Goal: Task Accomplishment & Management: Complete application form

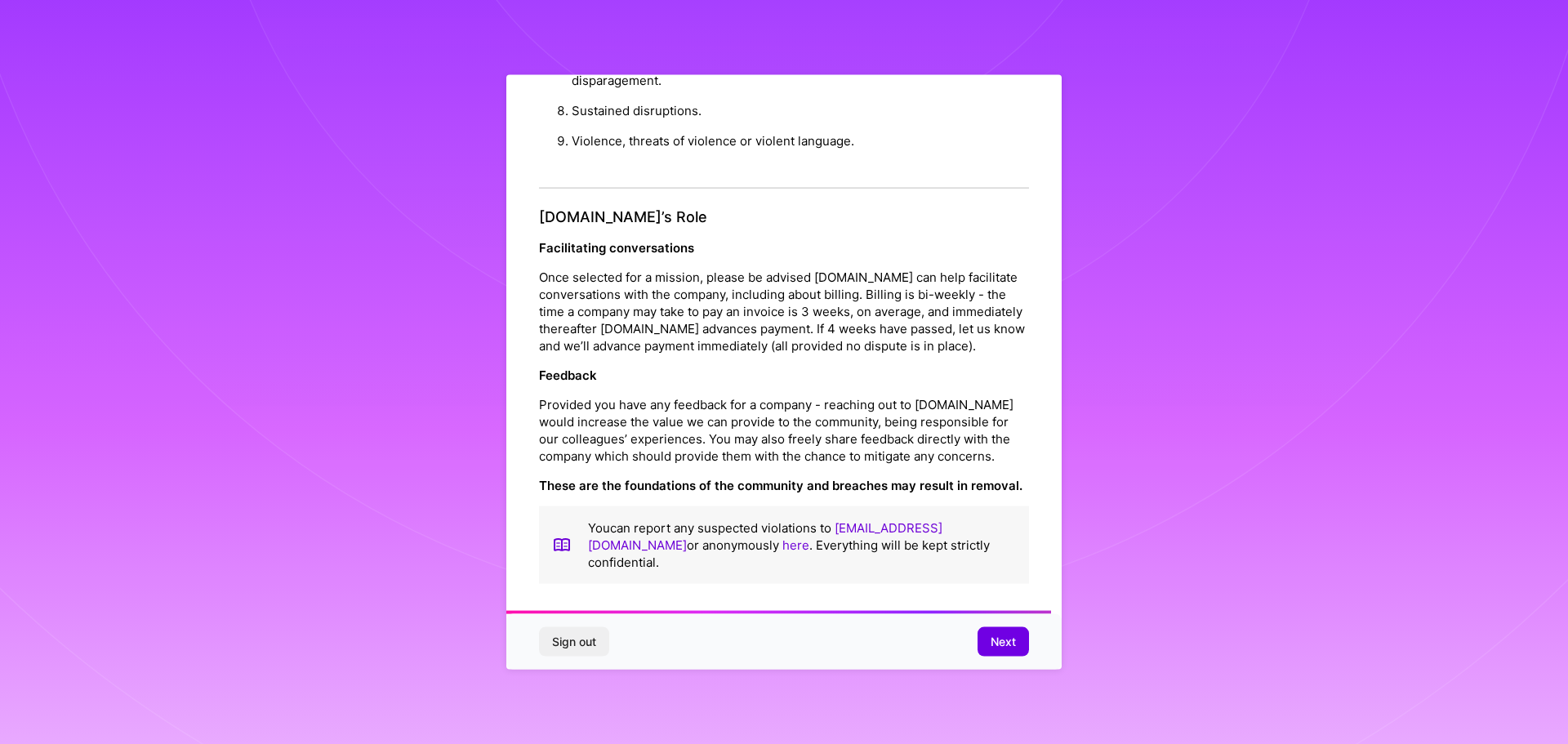
scroll to position [1769, 0]
click at [1014, 646] on span "Next" at bounding box center [1004, 641] width 25 height 16
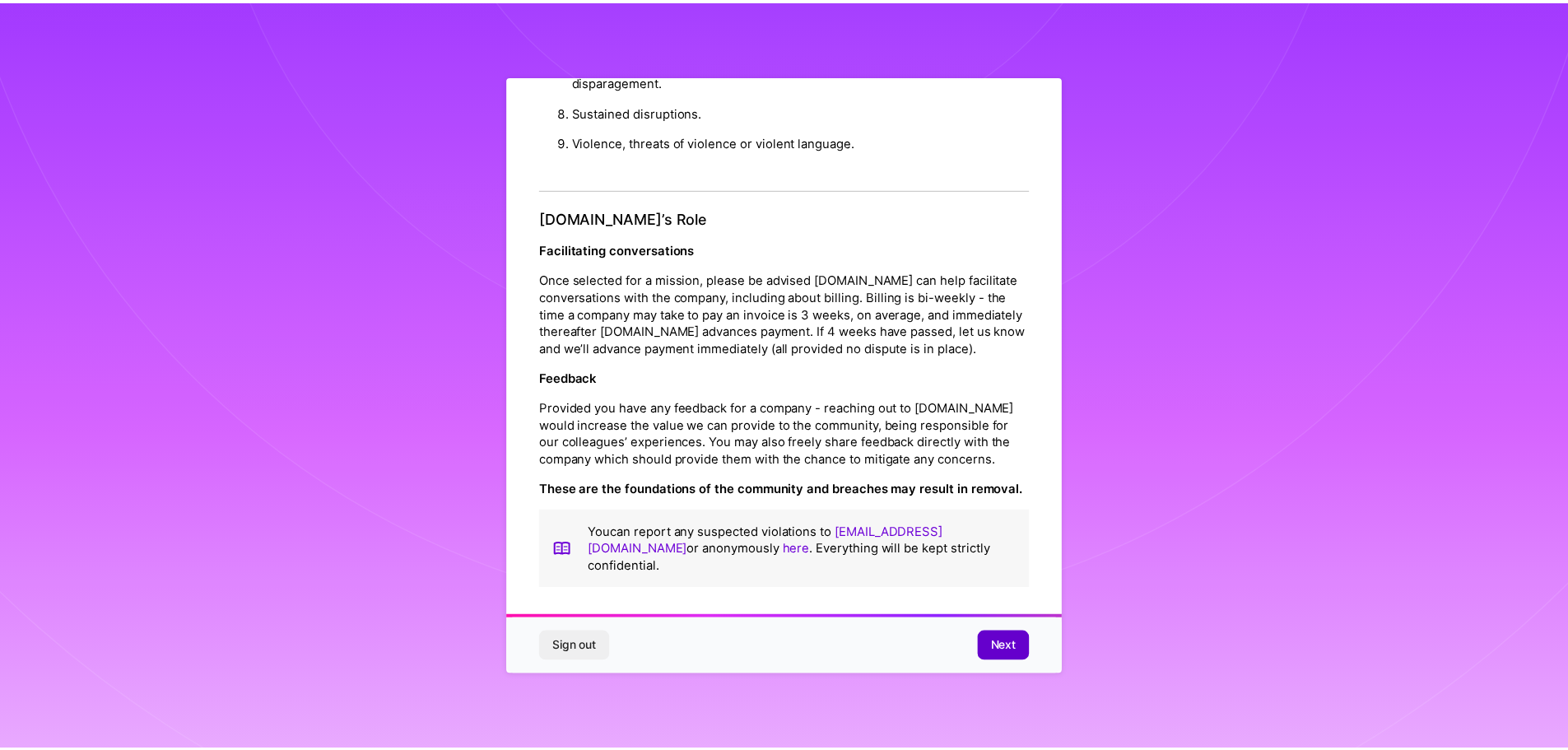
scroll to position [0, 0]
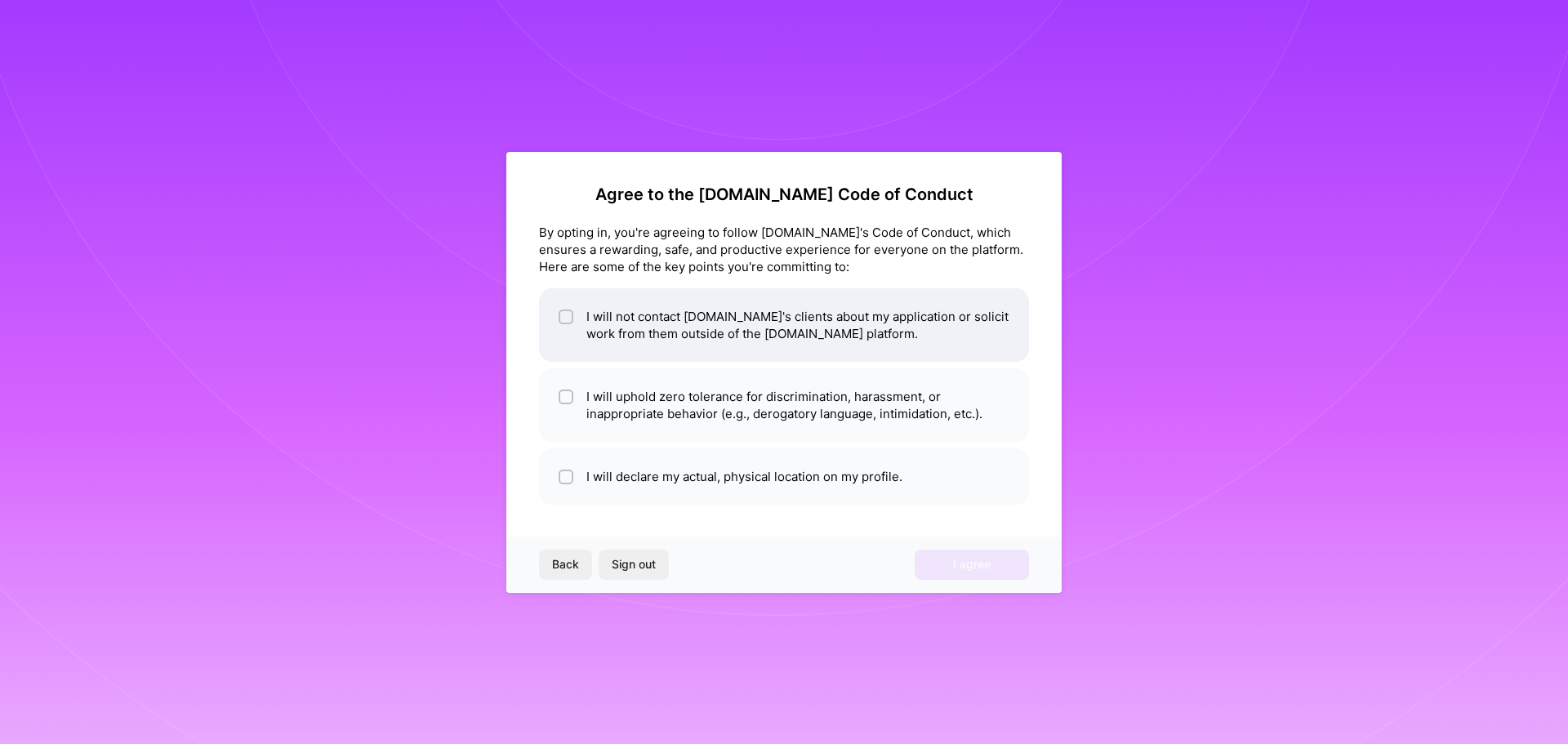
click at [785, 319] on li "I will not contact [DOMAIN_NAME]'s clients about my application or solicit work…" at bounding box center [784, 325] width 490 height 74
checkbox input "true"
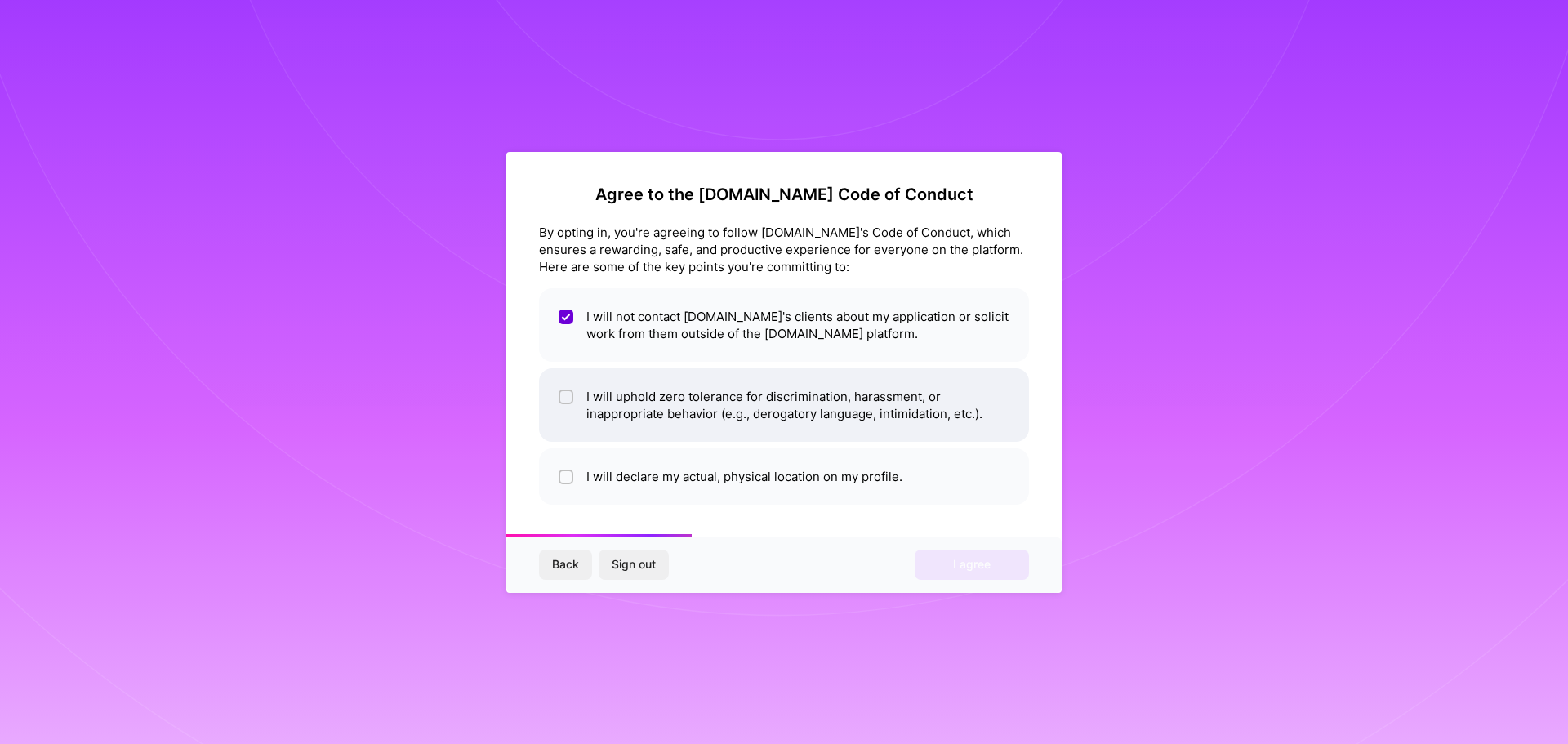
click at [758, 414] on li "I will uphold zero tolerance for discrimination, harassment, or inappropriate b…" at bounding box center [784, 405] width 490 height 74
checkbox input "true"
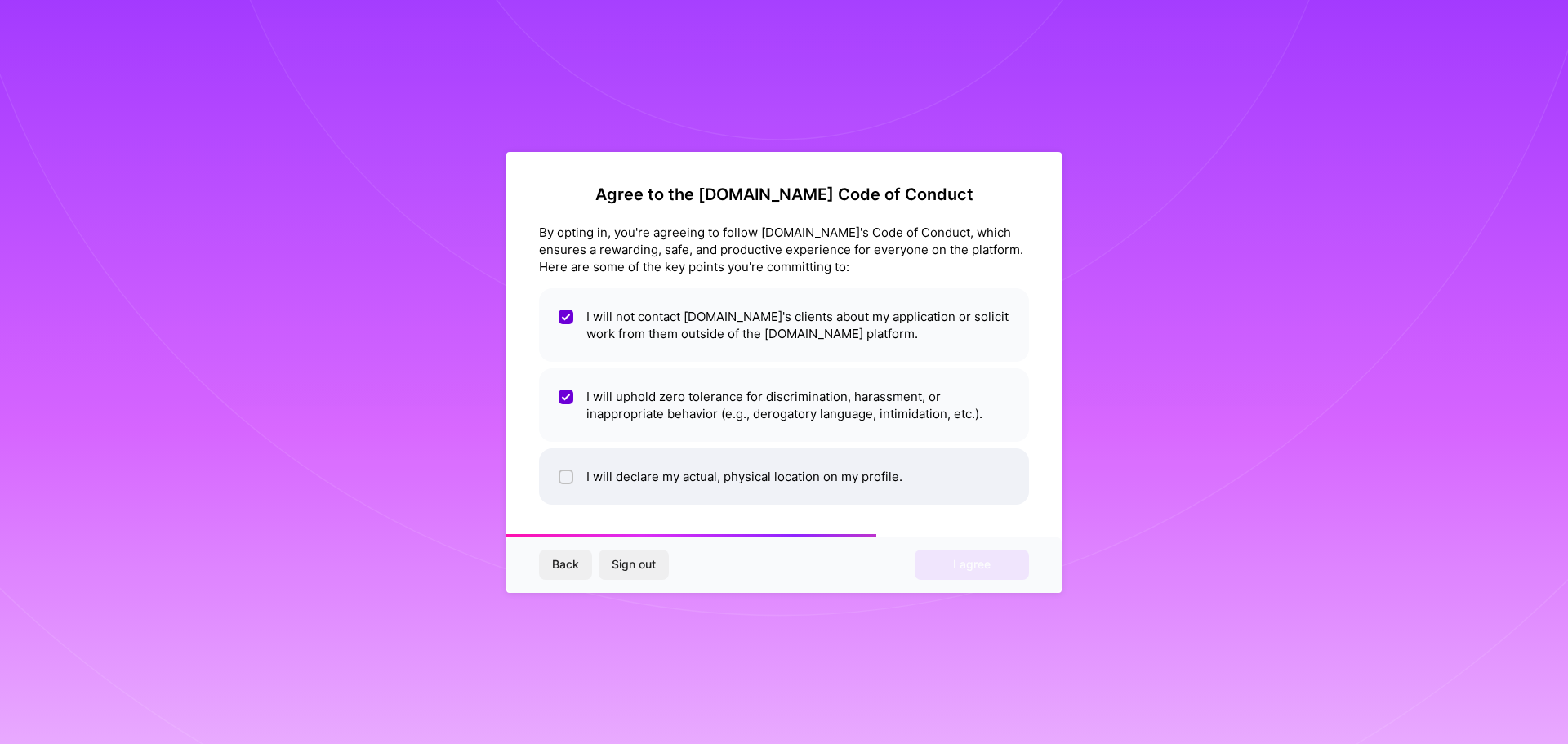
click at [749, 473] on li "I will declare my actual, physical location on my profile." at bounding box center [784, 476] width 490 height 56
checkbox input "true"
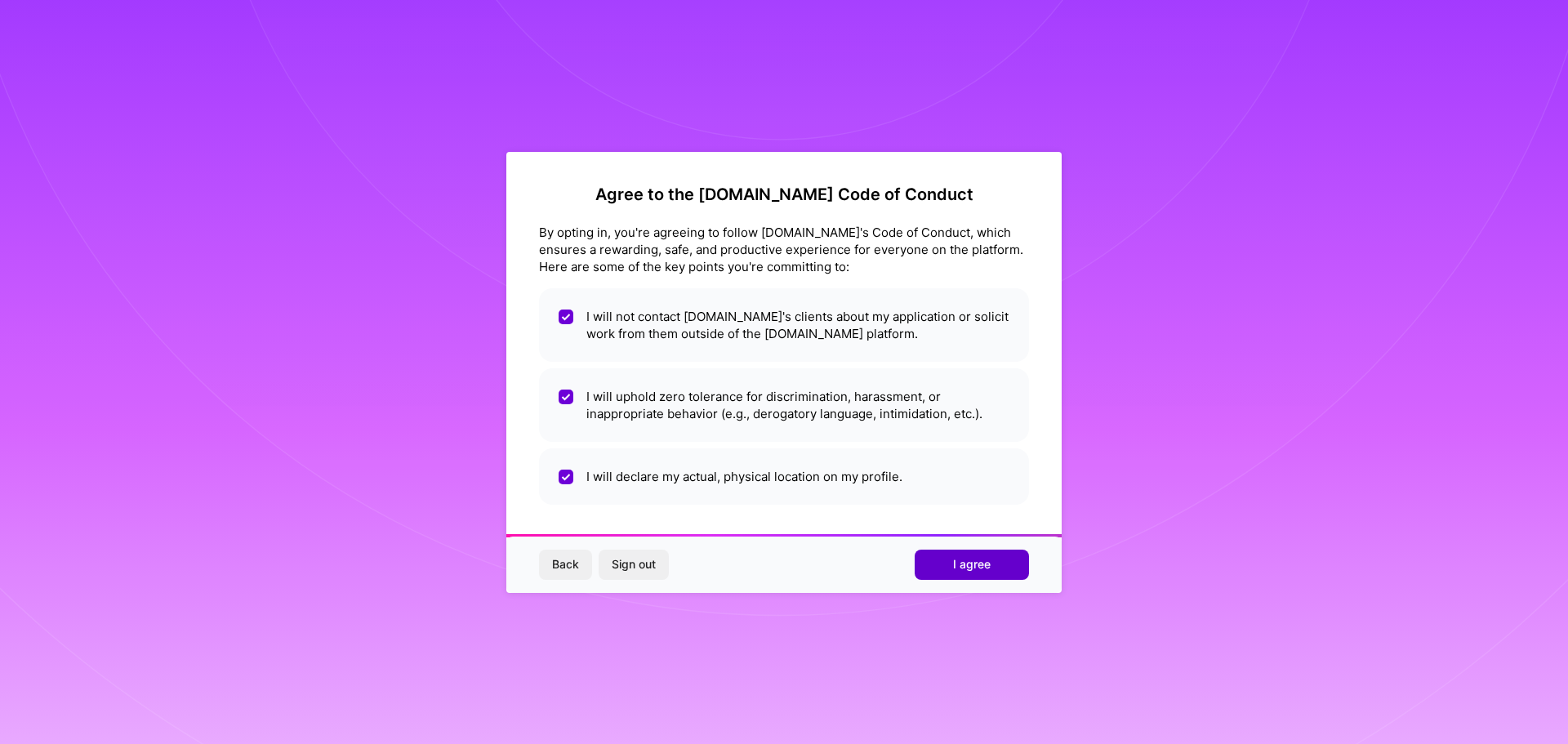
click at [951, 566] on button "I agree" at bounding box center [971, 564] width 114 height 30
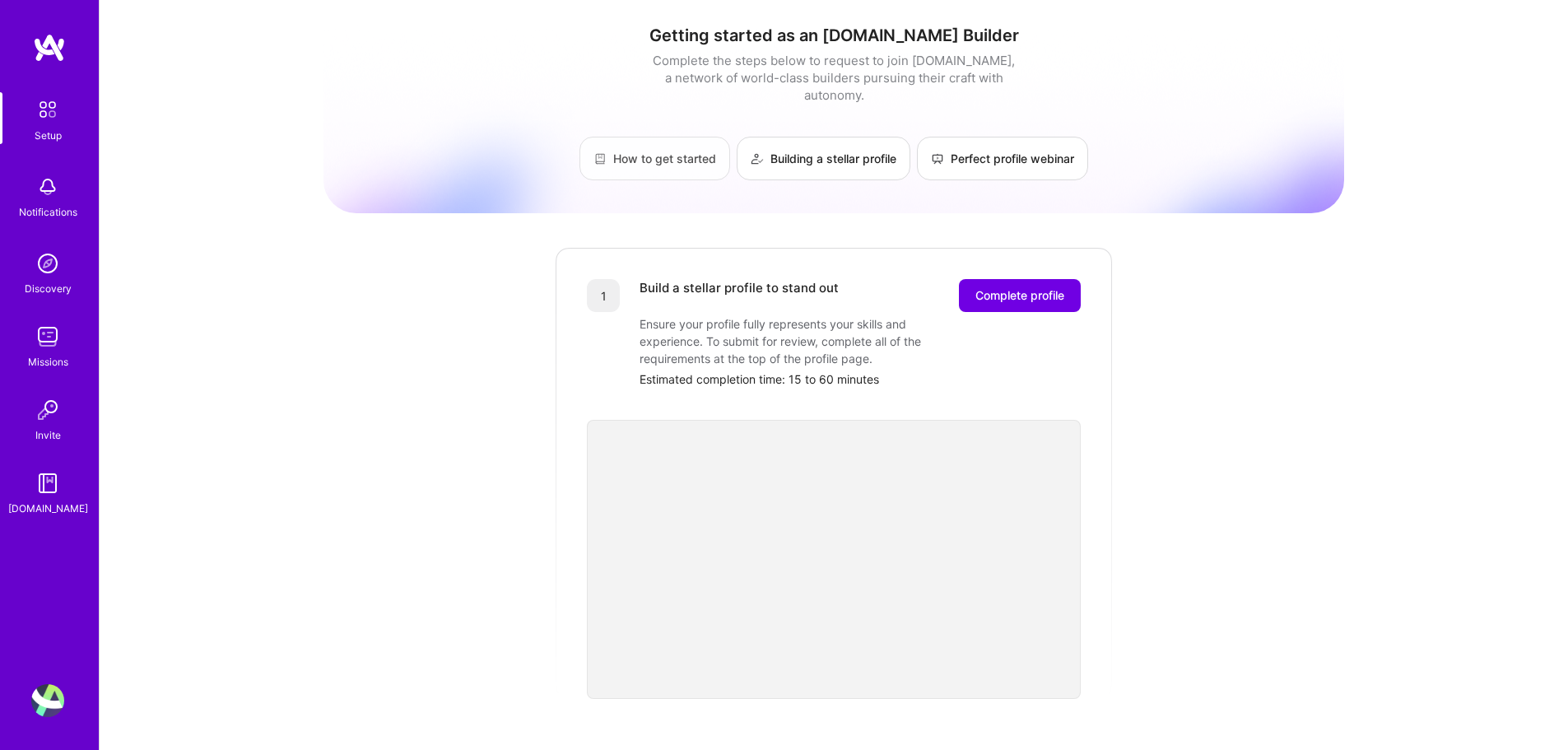
click at [687, 145] on link "How to get started" at bounding box center [655, 158] width 150 height 44
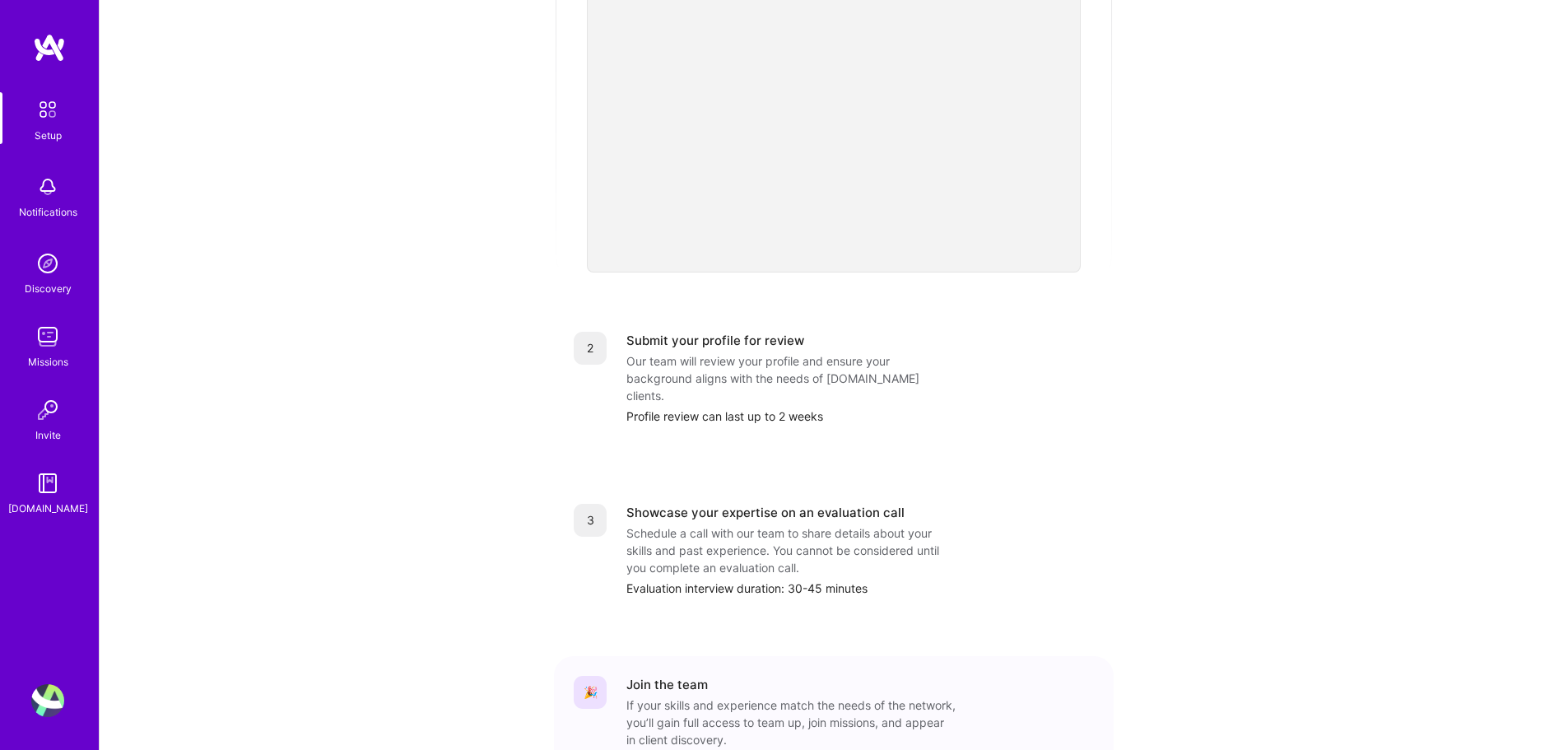
scroll to position [494, 0]
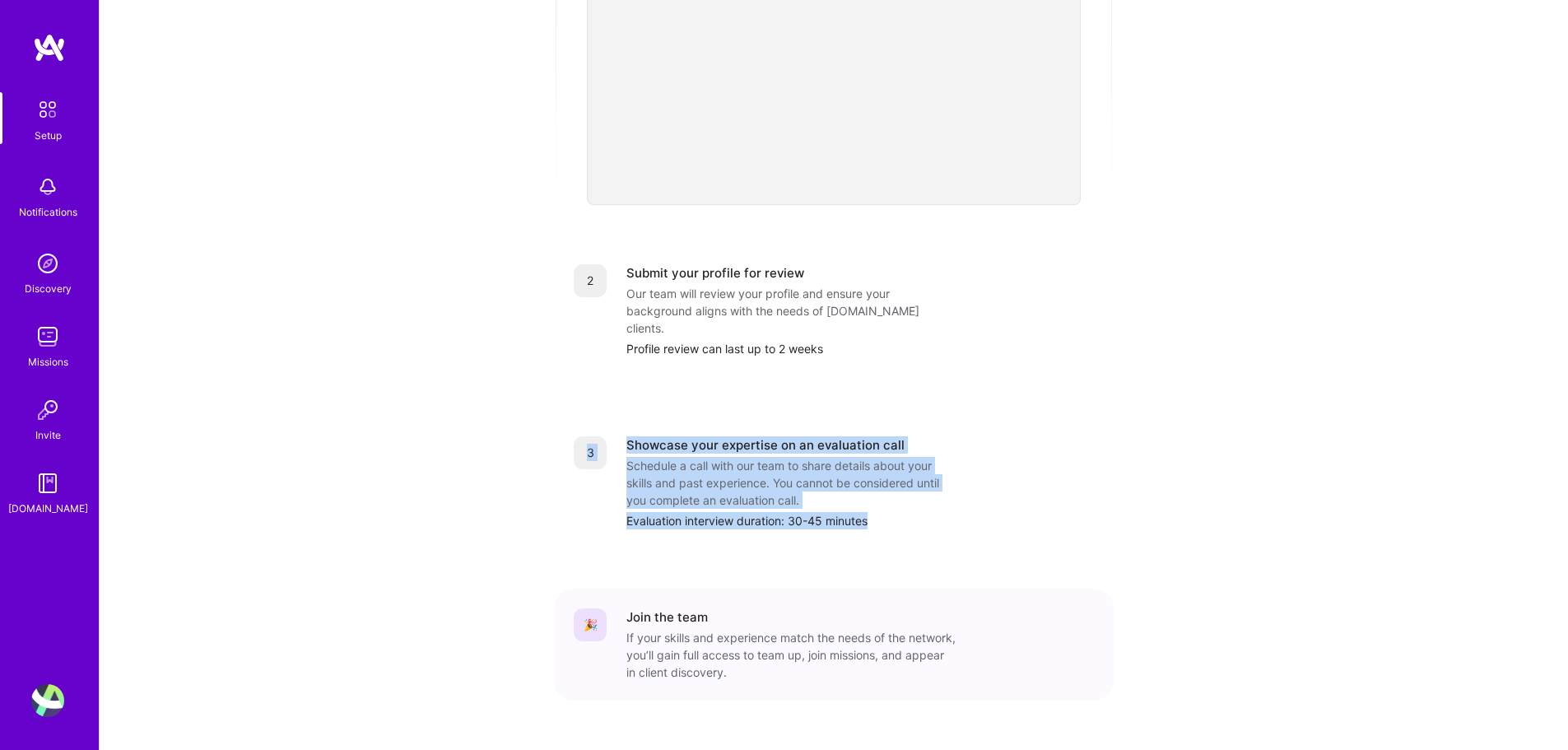
drag, startPoint x: 559, startPoint y: 401, endPoint x: 946, endPoint y: 491, distance: 397.3
click at [946, 491] on div "3 Showcase your expertise on an evaluation call Schedule a call with our team t…" at bounding box center [833, 483] width 560 height 132
click at [908, 507] on div "3 Showcase your expertise on an evaluation call Schedule a call with our team t…" at bounding box center [833, 483] width 560 height 132
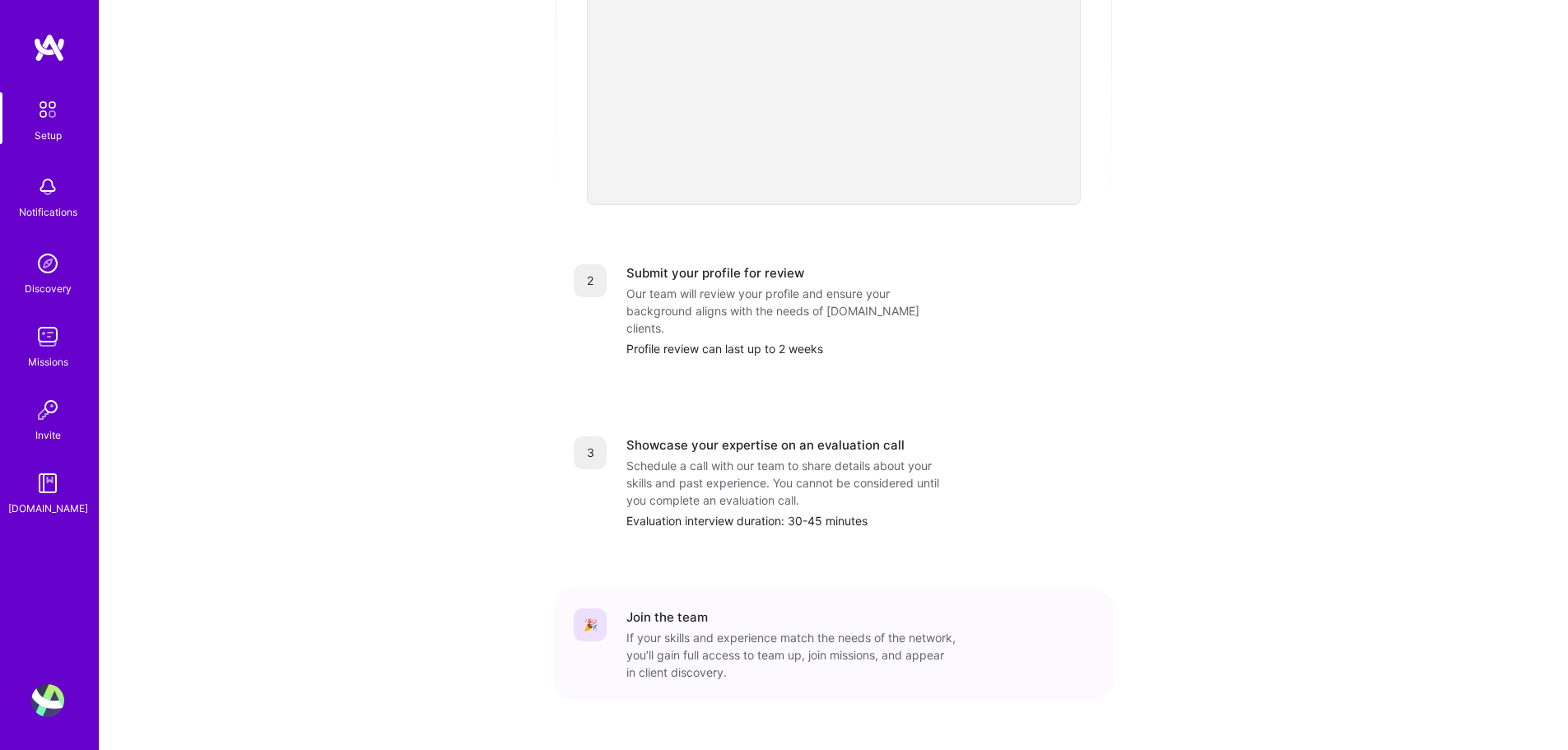
click at [46, 347] on img at bounding box center [48, 337] width 33 height 33
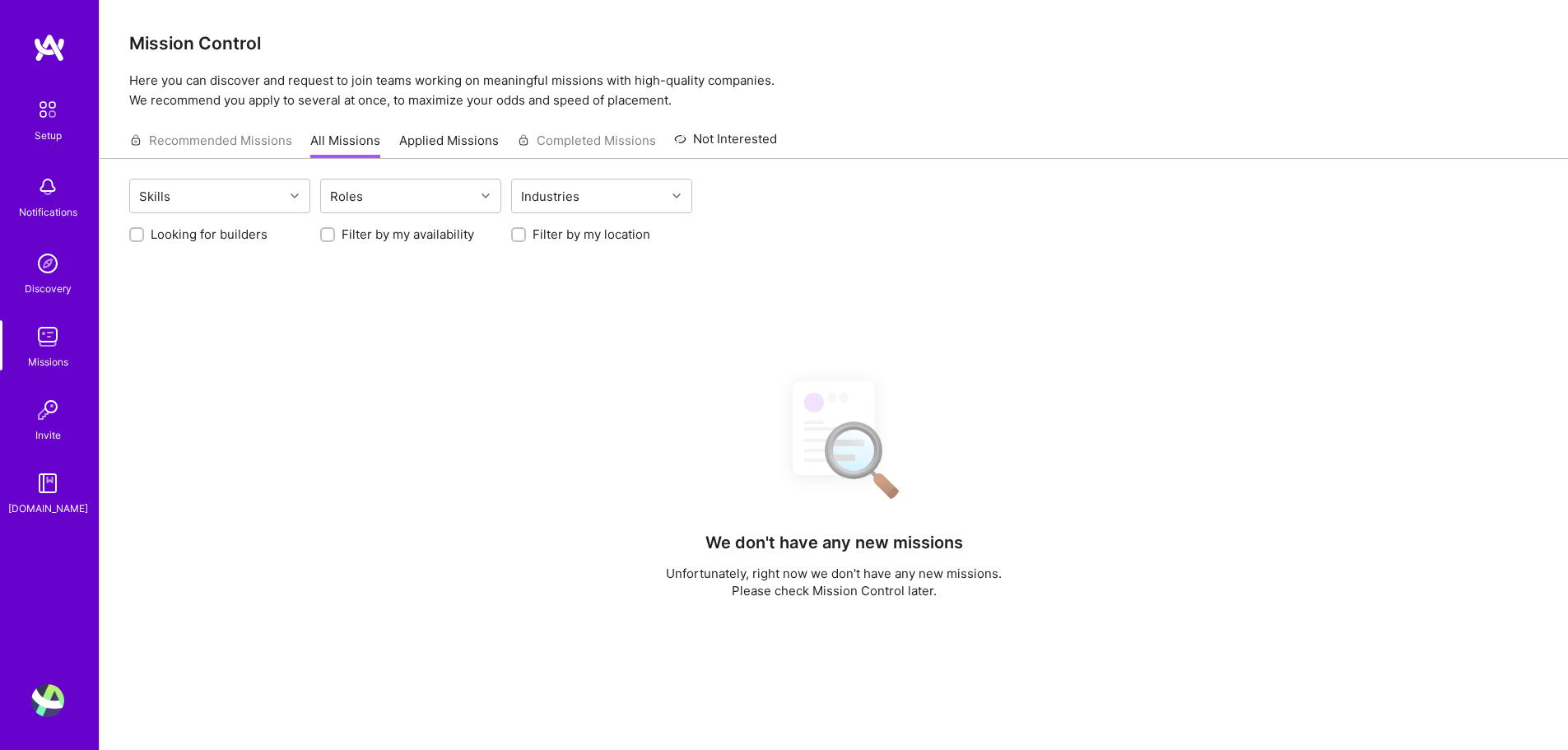
click at [53, 287] on div "Discovery" at bounding box center [48, 289] width 47 height 17
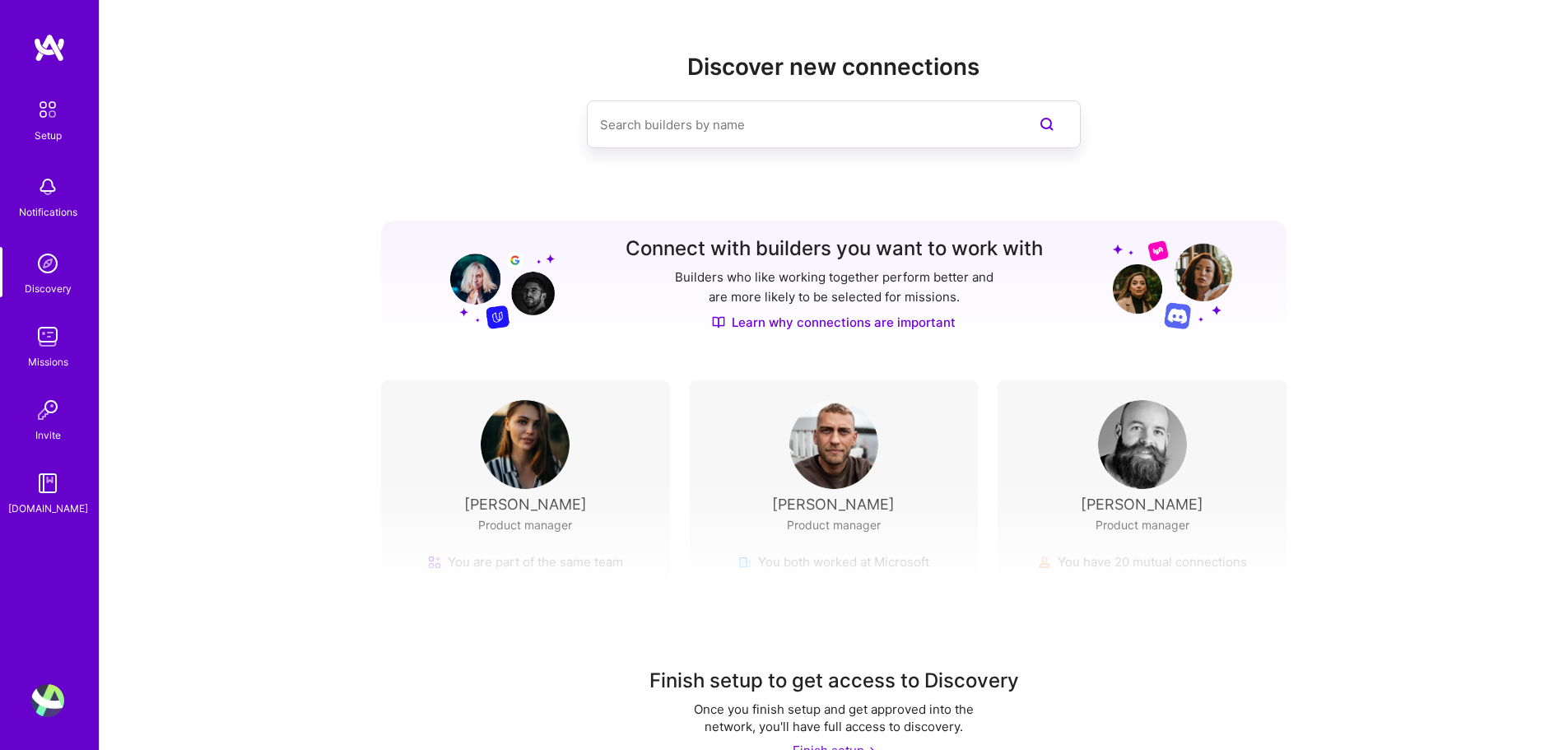
scroll to position [37, 0]
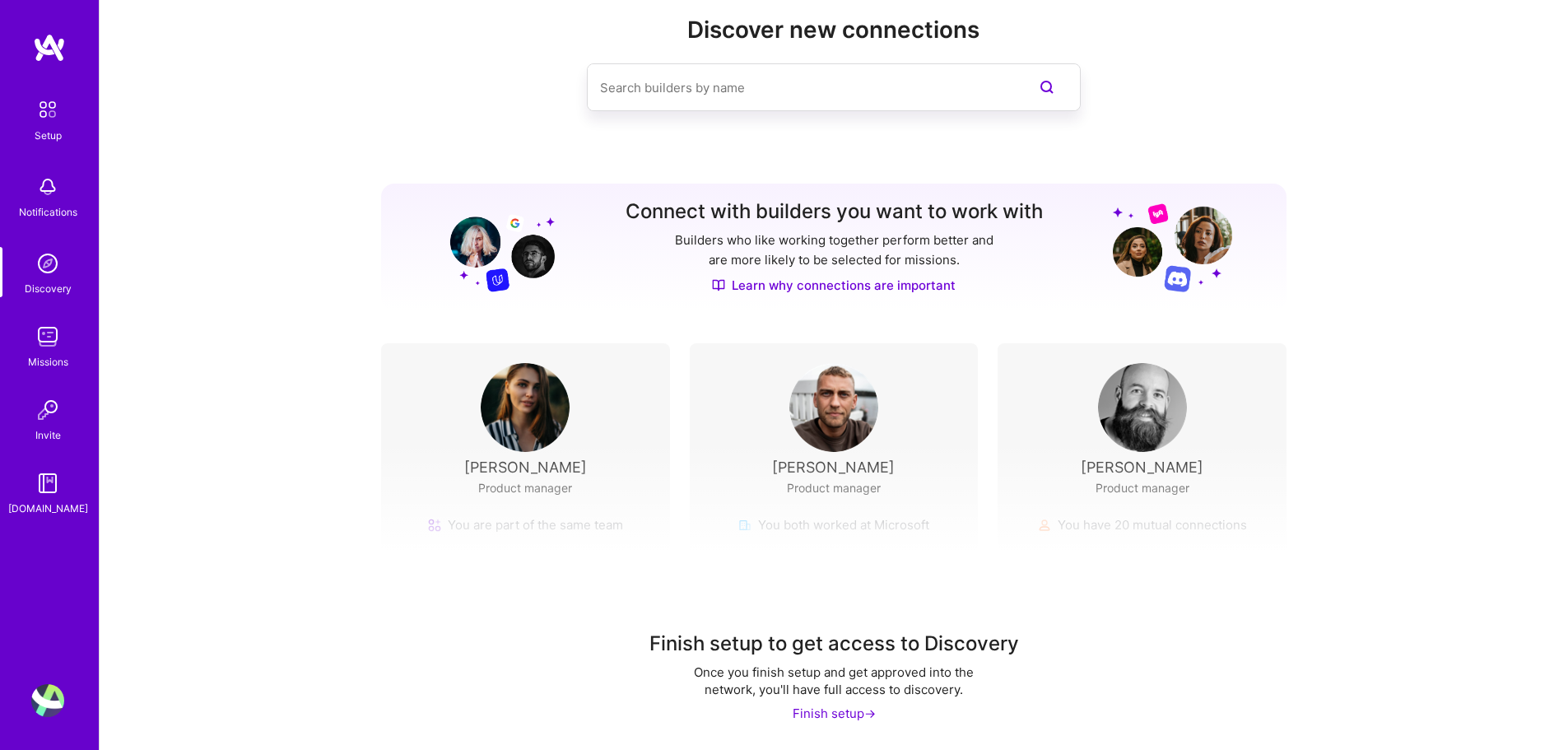
click at [837, 480] on div "Finish setup to get access to Discovery Once you finish setup and get approved …" at bounding box center [834, 595] width 1469 height 307
click at [820, 715] on div "Finish setup ->" at bounding box center [834, 713] width 83 height 17
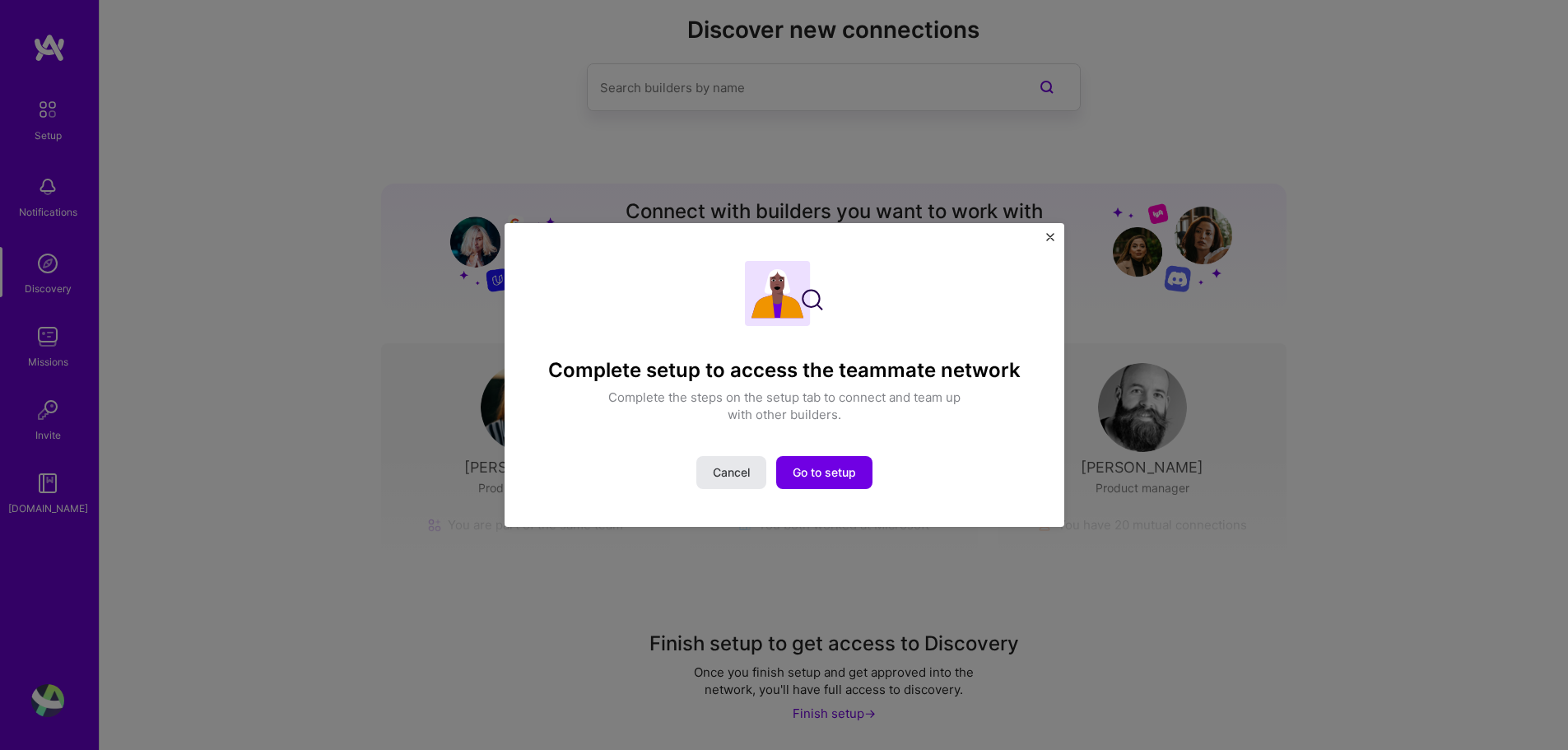
click at [748, 475] on span "Cancel" at bounding box center [731, 472] width 37 height 16
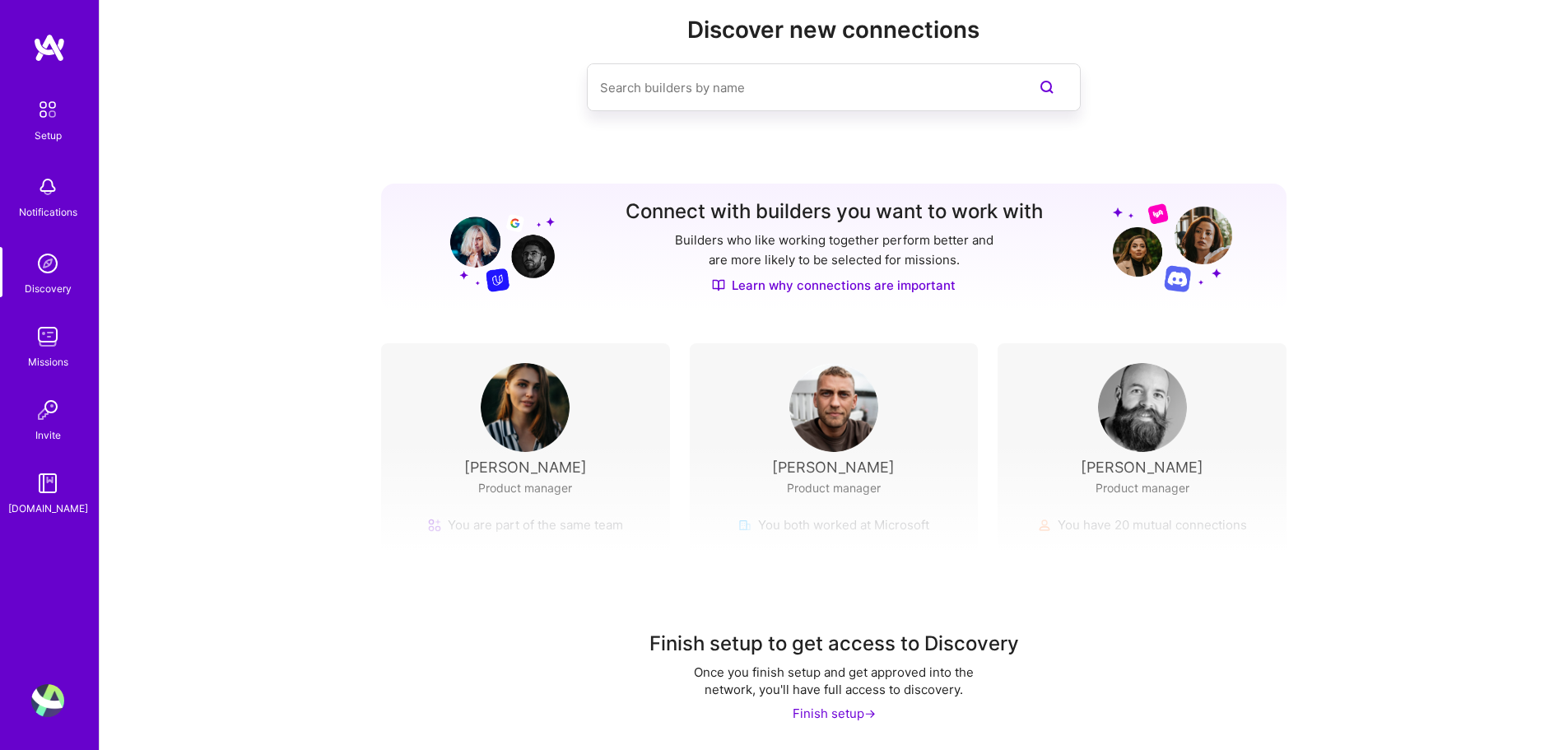
click at [56, 203] on div "Notifications" at bounding box center [48, 212] width 58 height 17
click at [41, 125] on img at bounding box center [48, 109] width 34 height 34
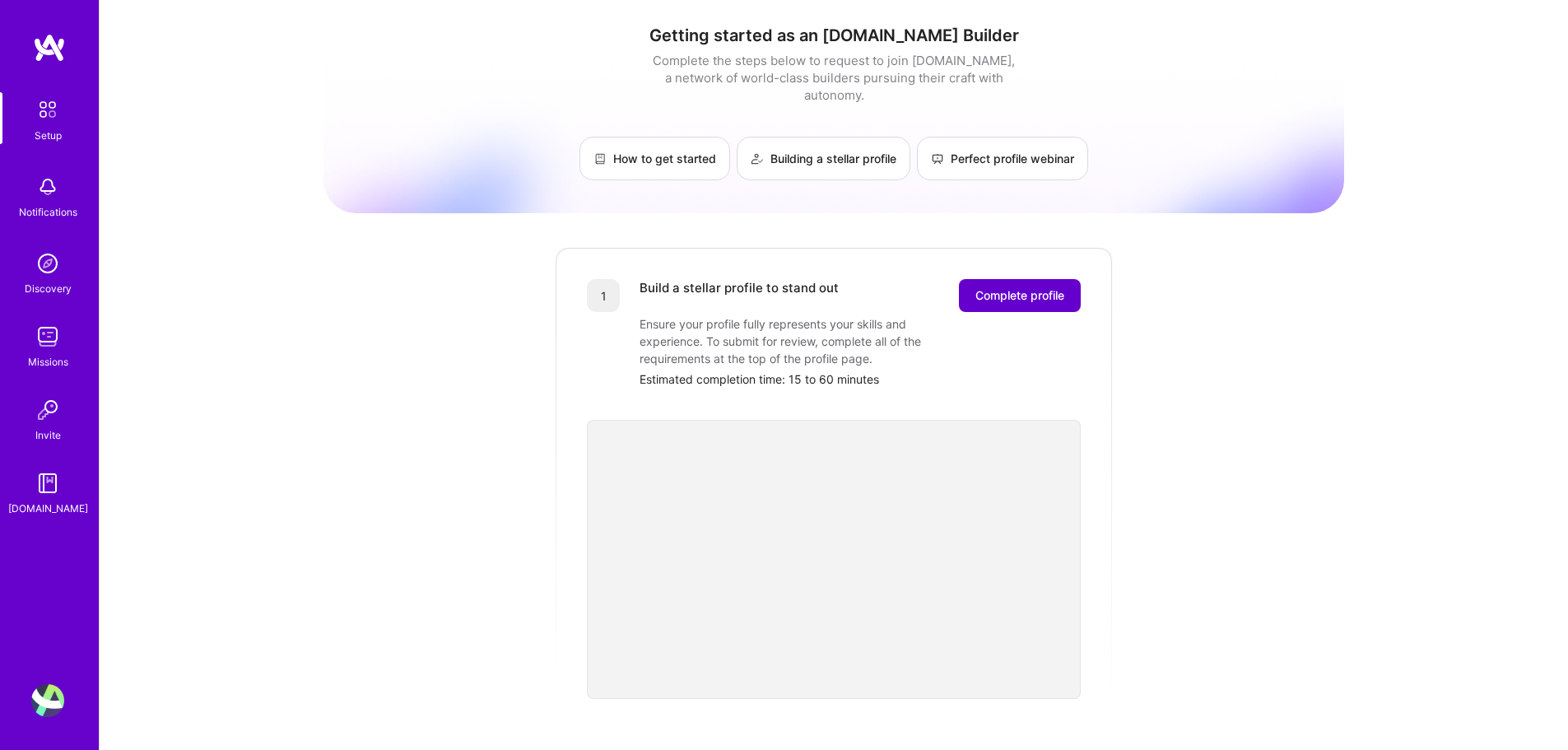
click at [1017, 287] on button "Complete profile" at bounding box center [1019, 296] width 122 height 33
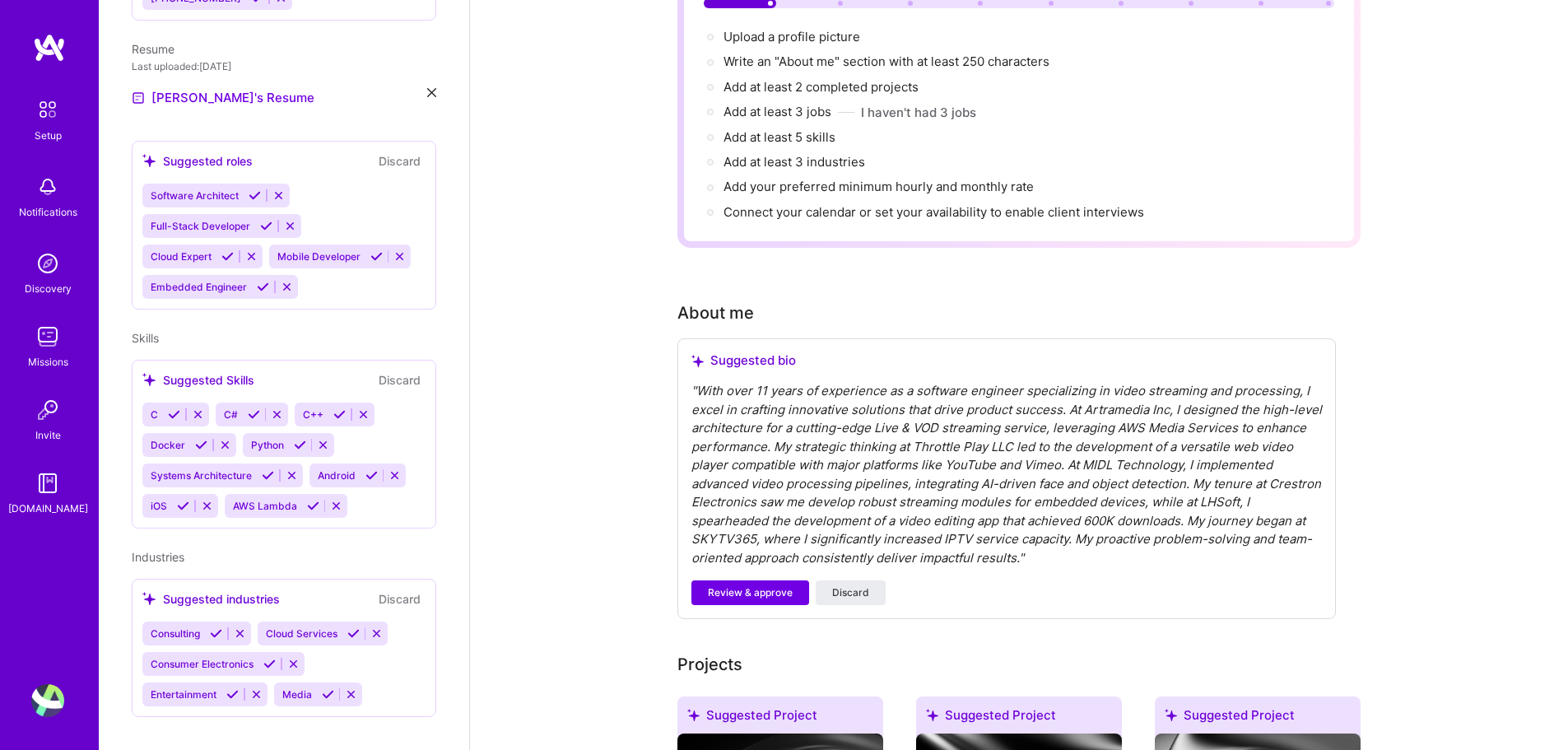
scroll to position [247, 0]
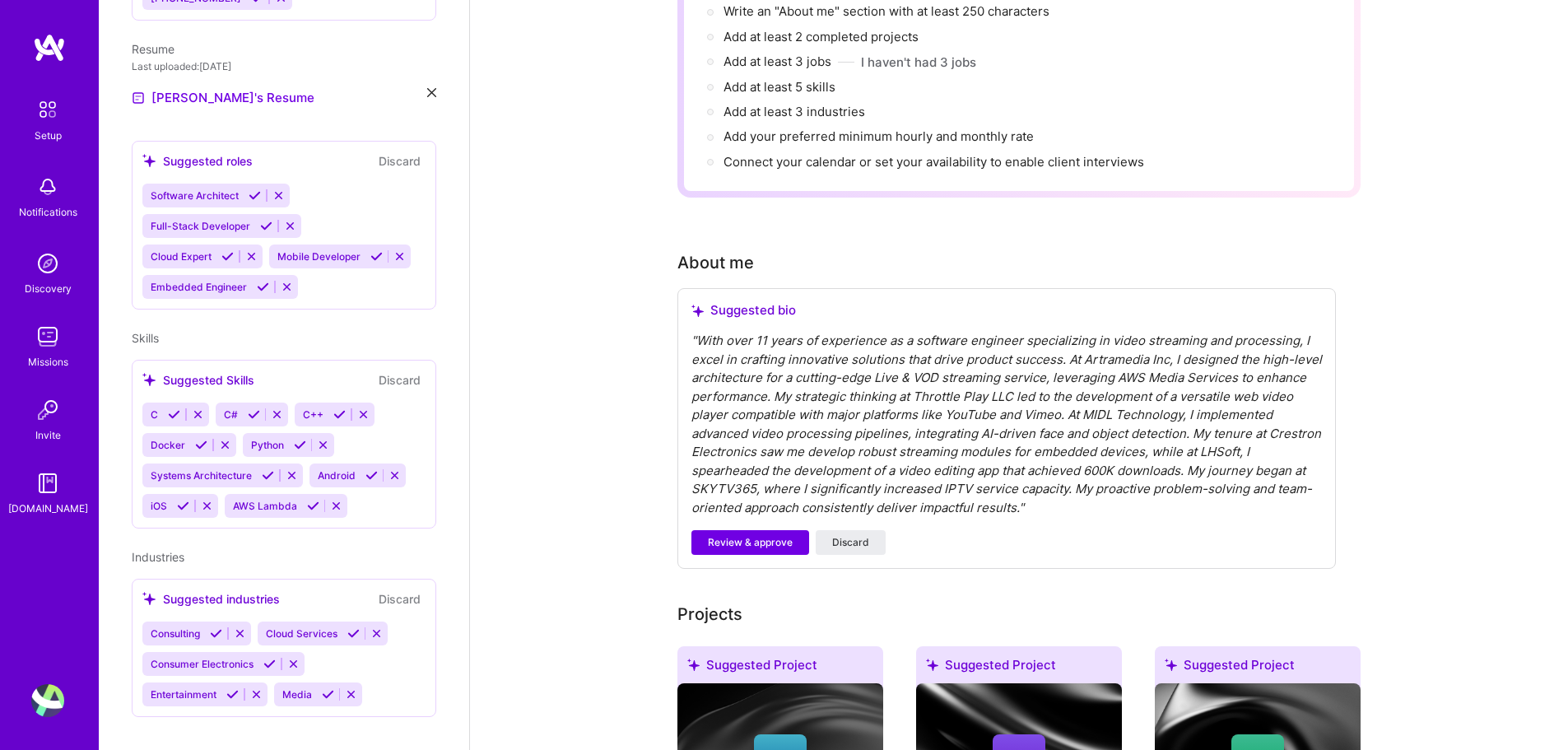
click at [775, 353] on div "" With over 11 years of experience as a software engineer specializing in video…" at bounding box center [1007, 424] width 631 height 185
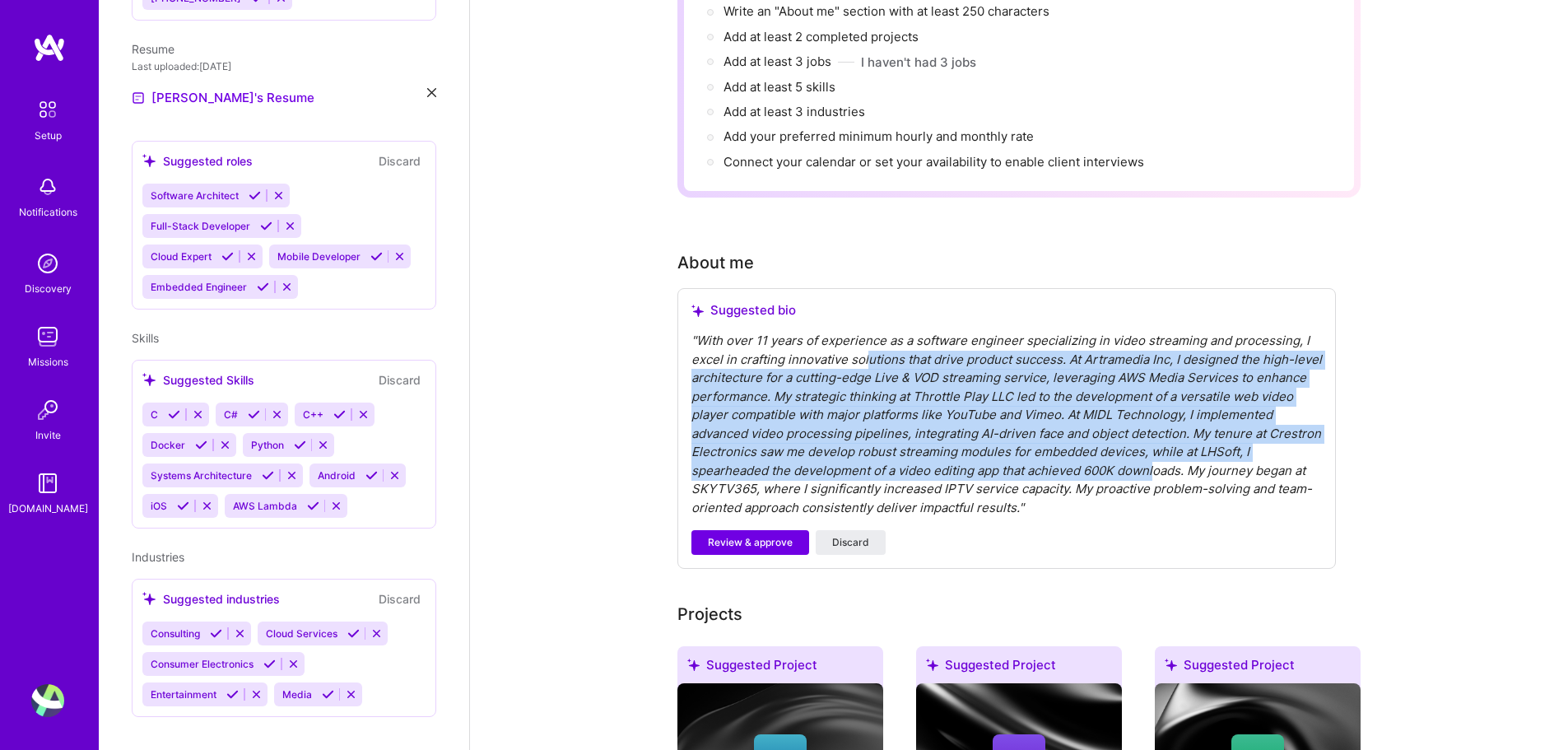
drag, startPoint x: 866, startPoint y: 345, endPoint x: 1153, endPoint y: 457, distance: 308.1
click at [1154, 460] on div "" With over 11 years of experience as a software engineer specializing in video…" at bounding box center [1007, 424] width 631 height 185
click at [973, 418] on div "" With over 11 years of experience as a software engineer specializing in video…" at bounding box center [1007, 424] width 631 height 185
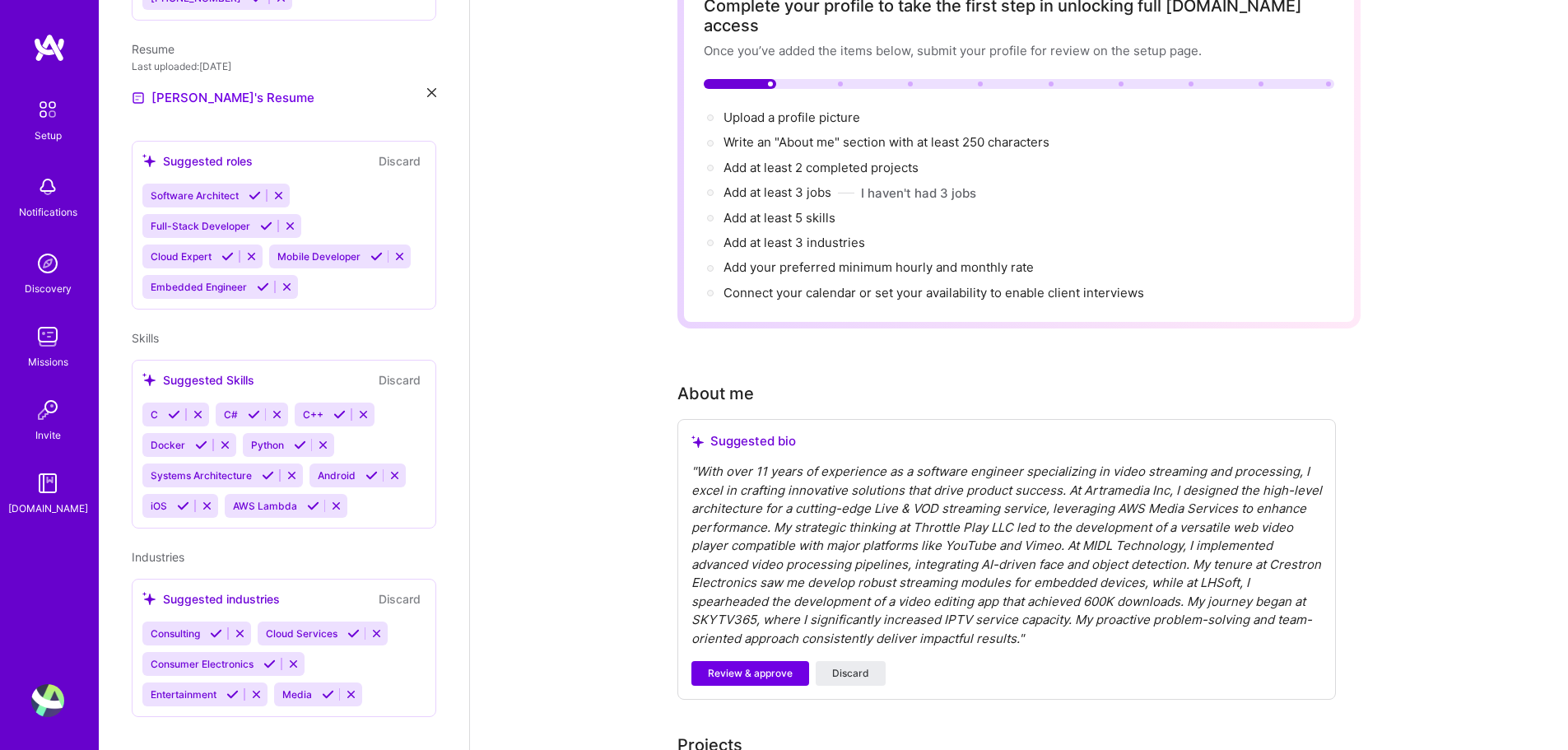
scroll to position [0, 0]
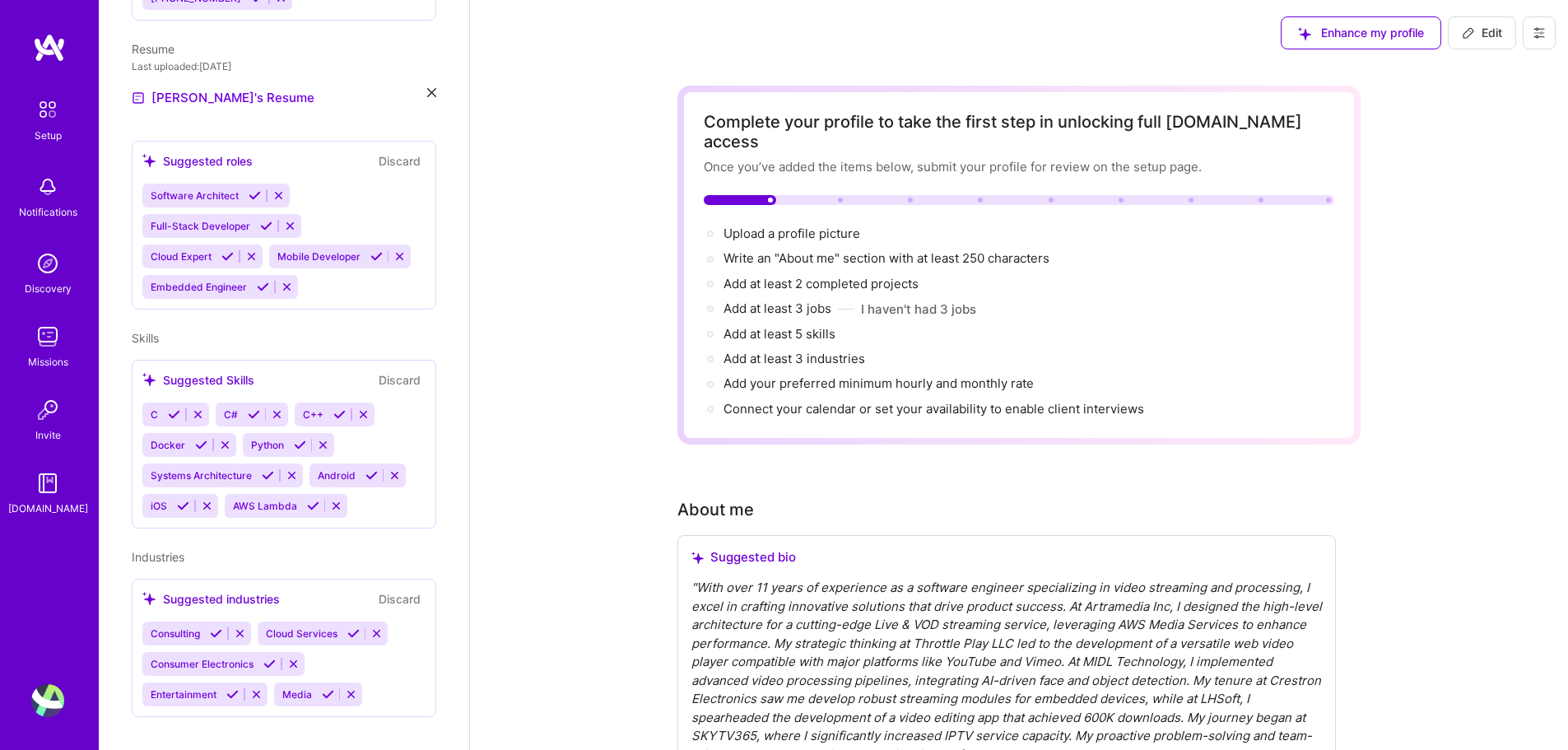
click at [50, 196] on img at bounding box center [48, 186] width 33 height 33
click at [57, 415] on img at bounding box center [48, 410] width 33 height 33
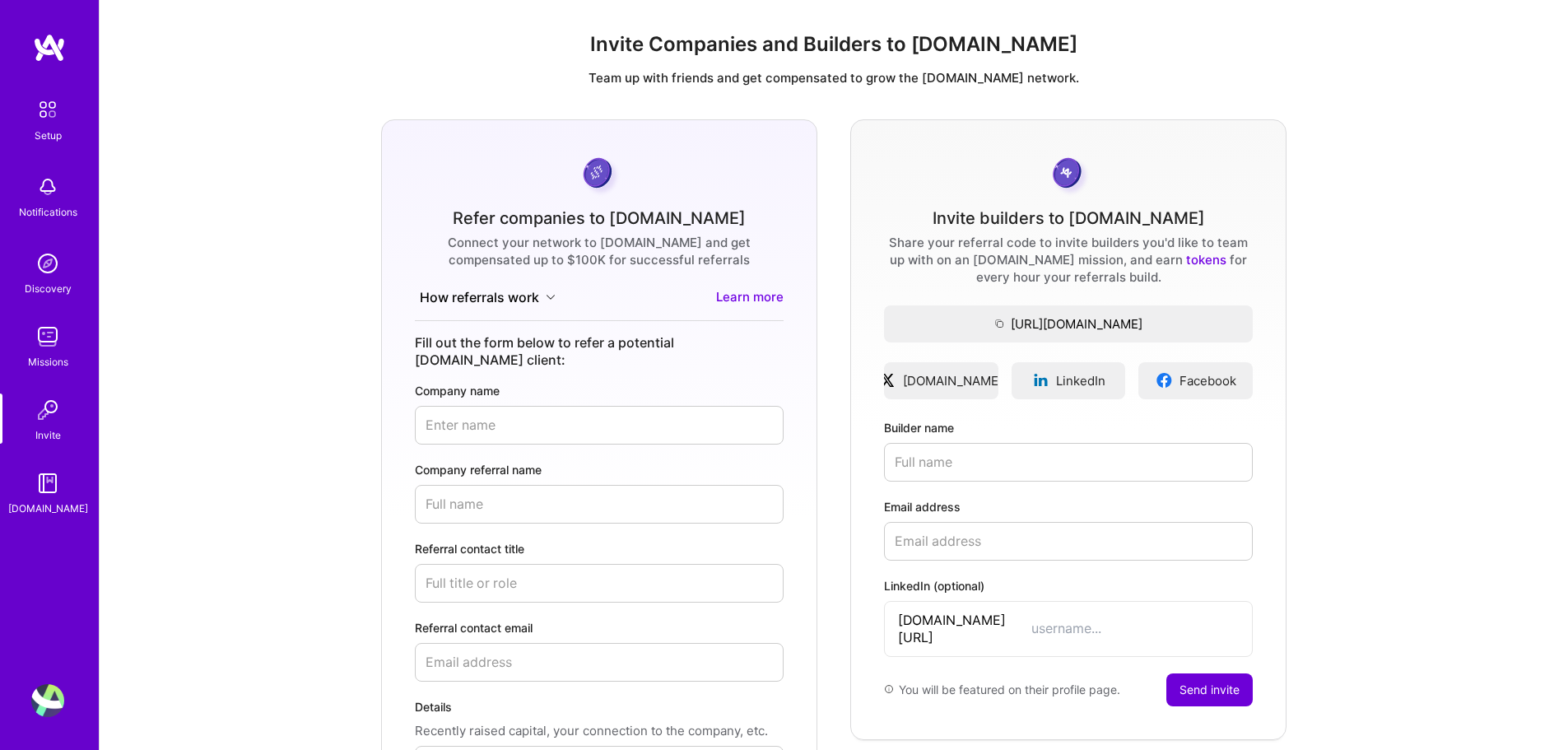
click at [43, 272] on img at bounding box center [48, 263] width 33 height 33
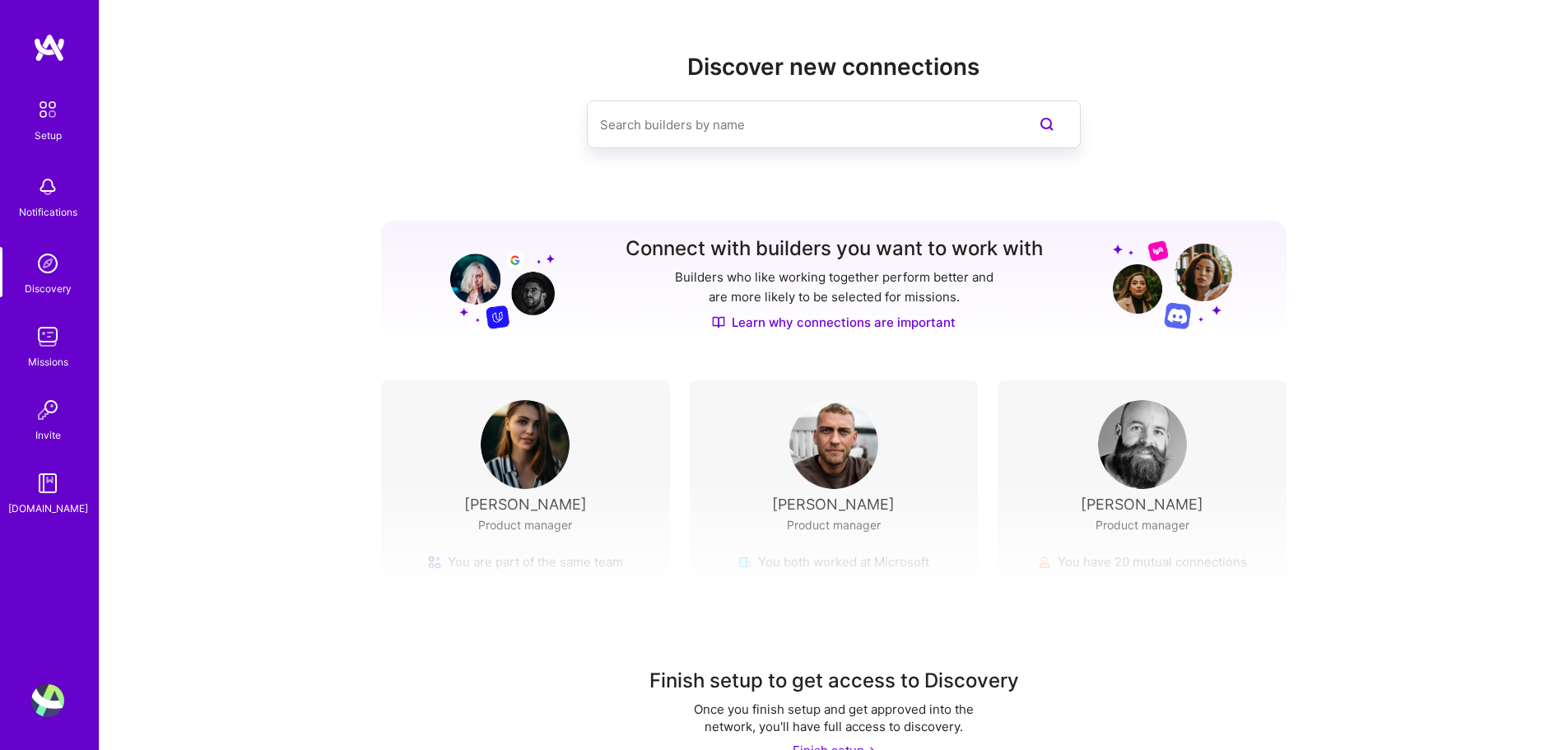
click at [45, 337] on img at bounding box center [48, 337] width 33 height 33
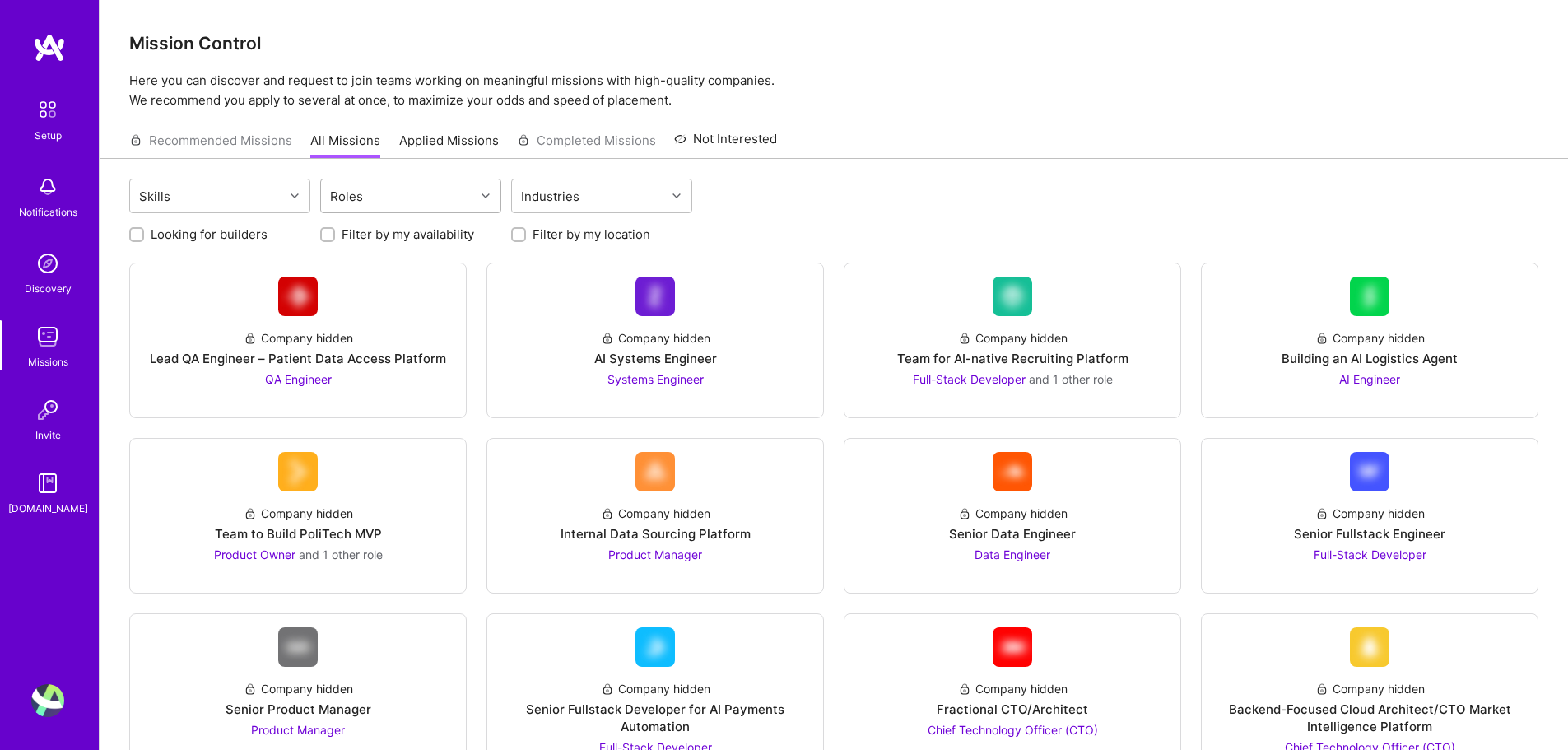
click at [456, 181] on div "Roles" at bounding box center [398, 196] width 154 height 33
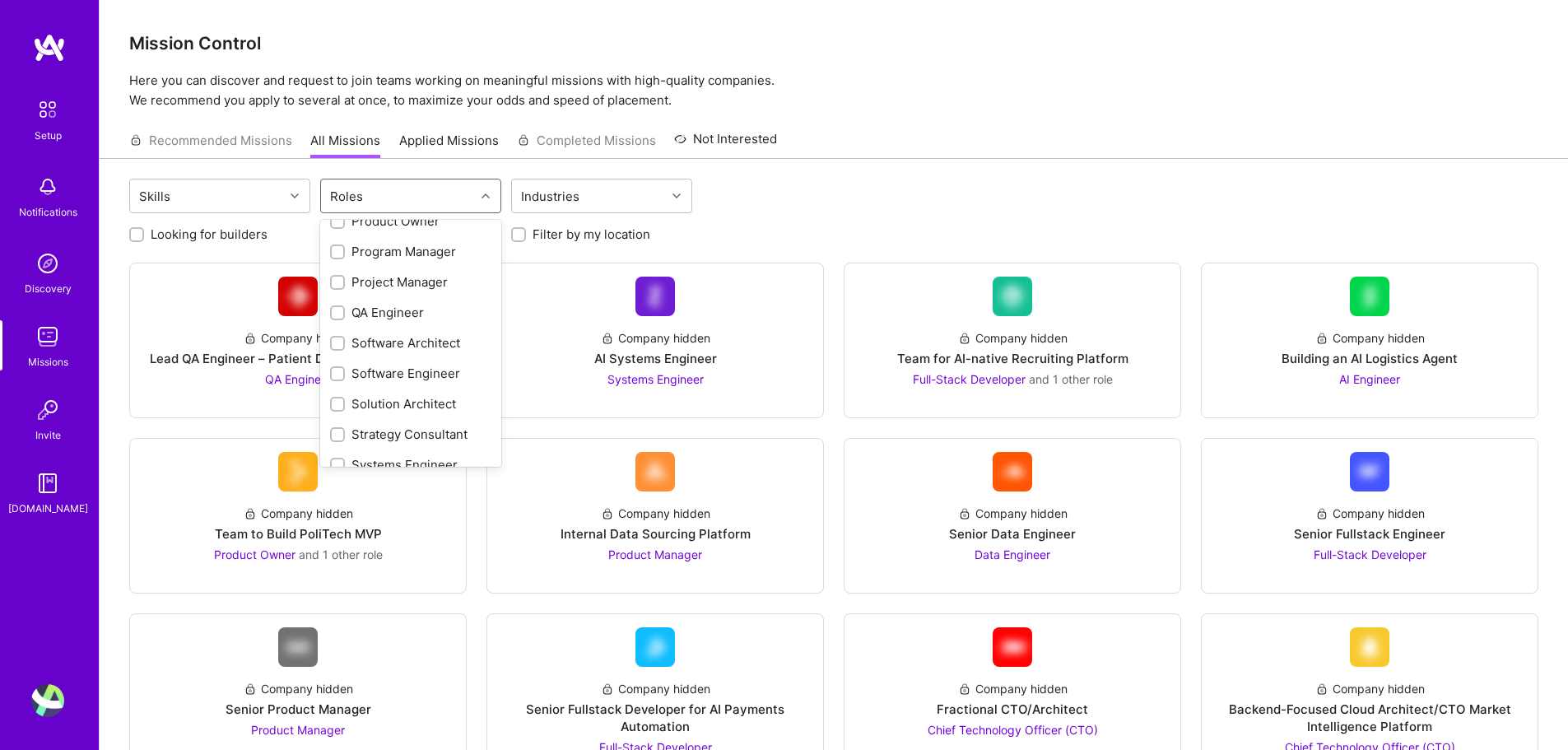
scroll to position [786, 0]
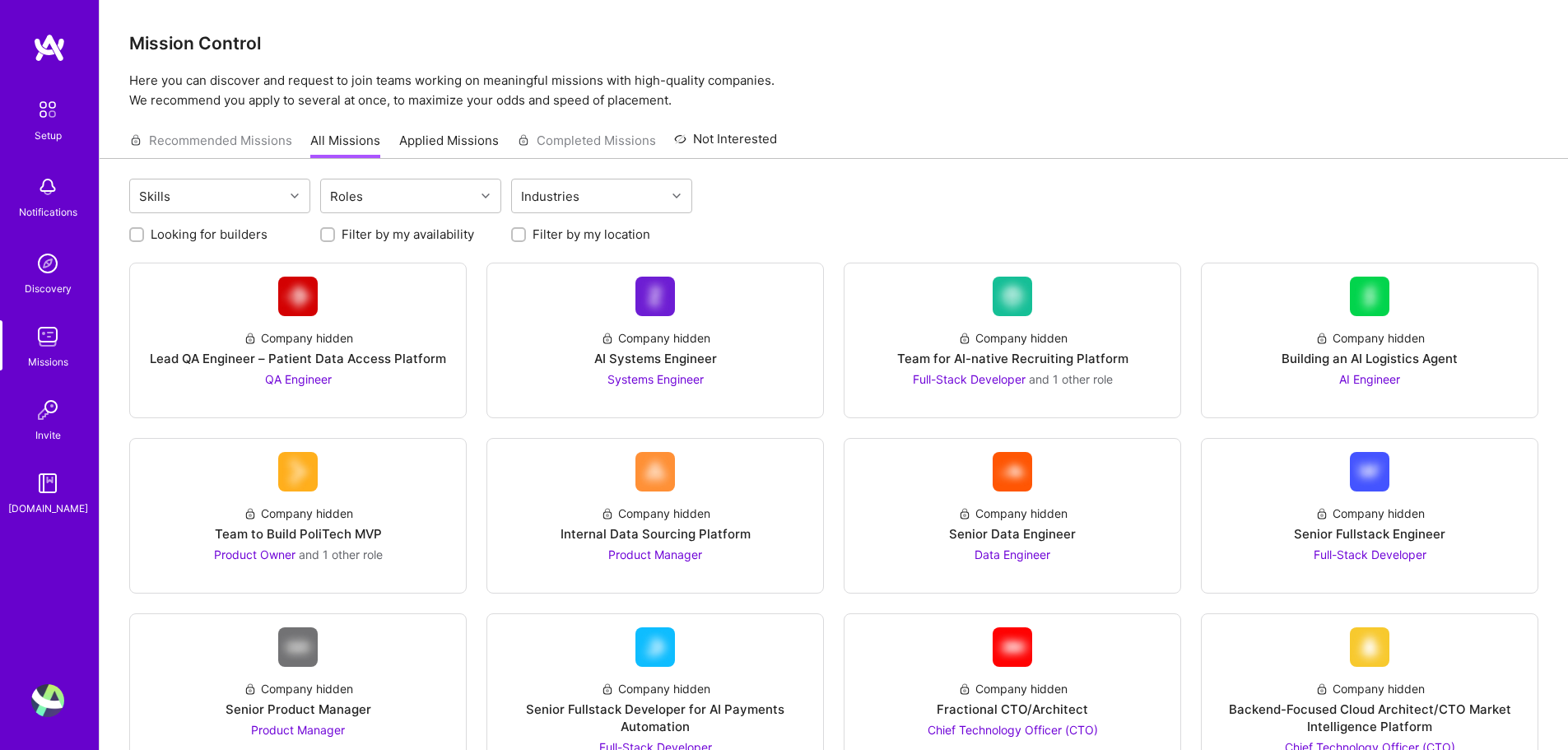
click at [743, 208] on div "Skills Roles Industries" at bounding box center [833, 197] width 1409 height 38
click at [665, 204] on div "Industries" at bounding box center [589, 196] width 154 height 33
click at [773, 199] on div "Skills Roles option Consulting focused, 1 of 1. 1 result available. Use Up and …" at bounding box center [833, 197] width 1409 height 38
click at [289, 140] on div "Recommended Missions All Missions Applied Missions Completed Missions Not Inter…" at bounding box center [453, 140] width 648 height 35
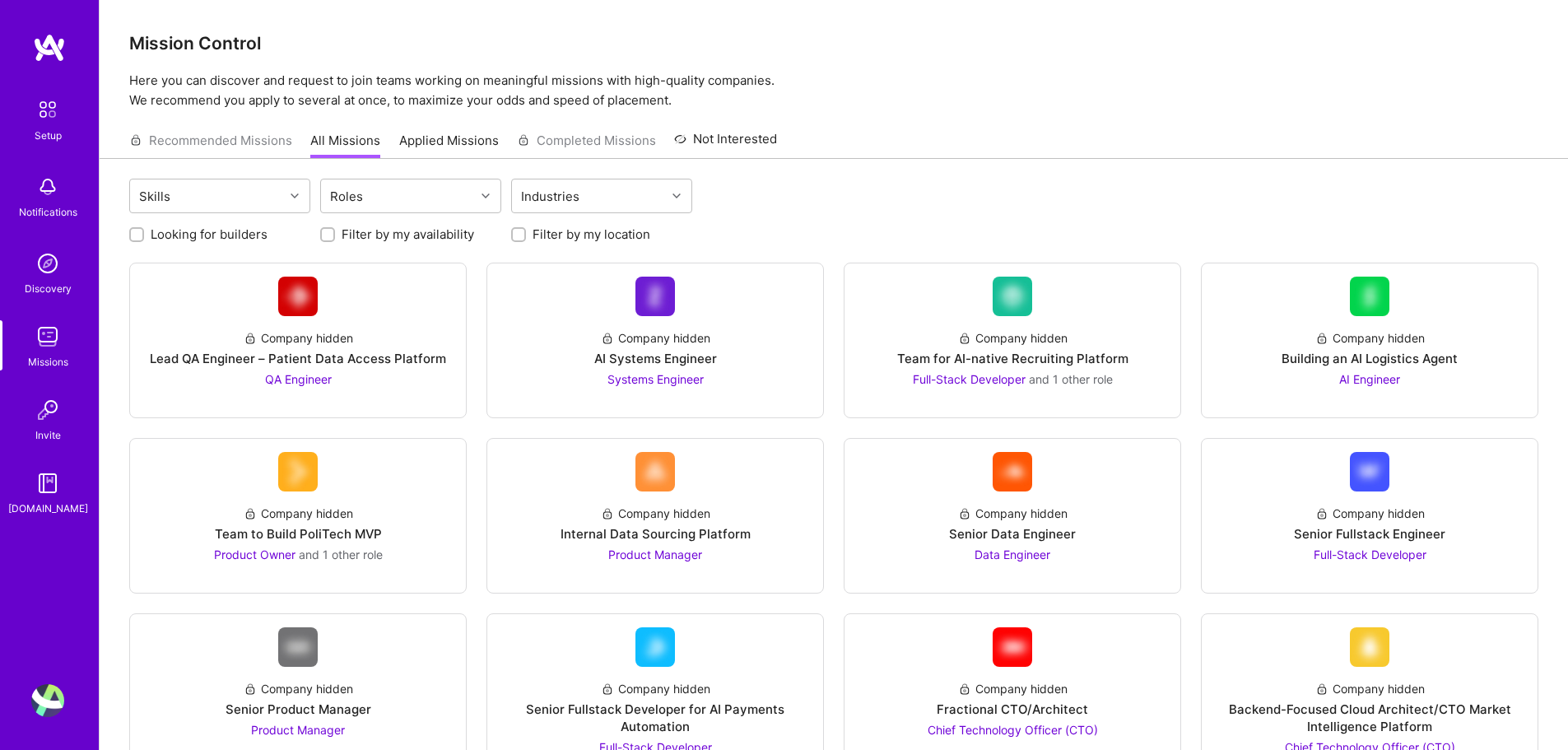
click at [246, 144] on div "Recommended Missions All Missions Applied Missions Completed Missions Not Inter…" at bounding box center [453, 140] width 648 height 35
click at [392, 308] on link "Company hidden Lead QA Engineer – Patient Data Access Platform QA Engineer" at bounding box center [298, 340] width 309 height 127
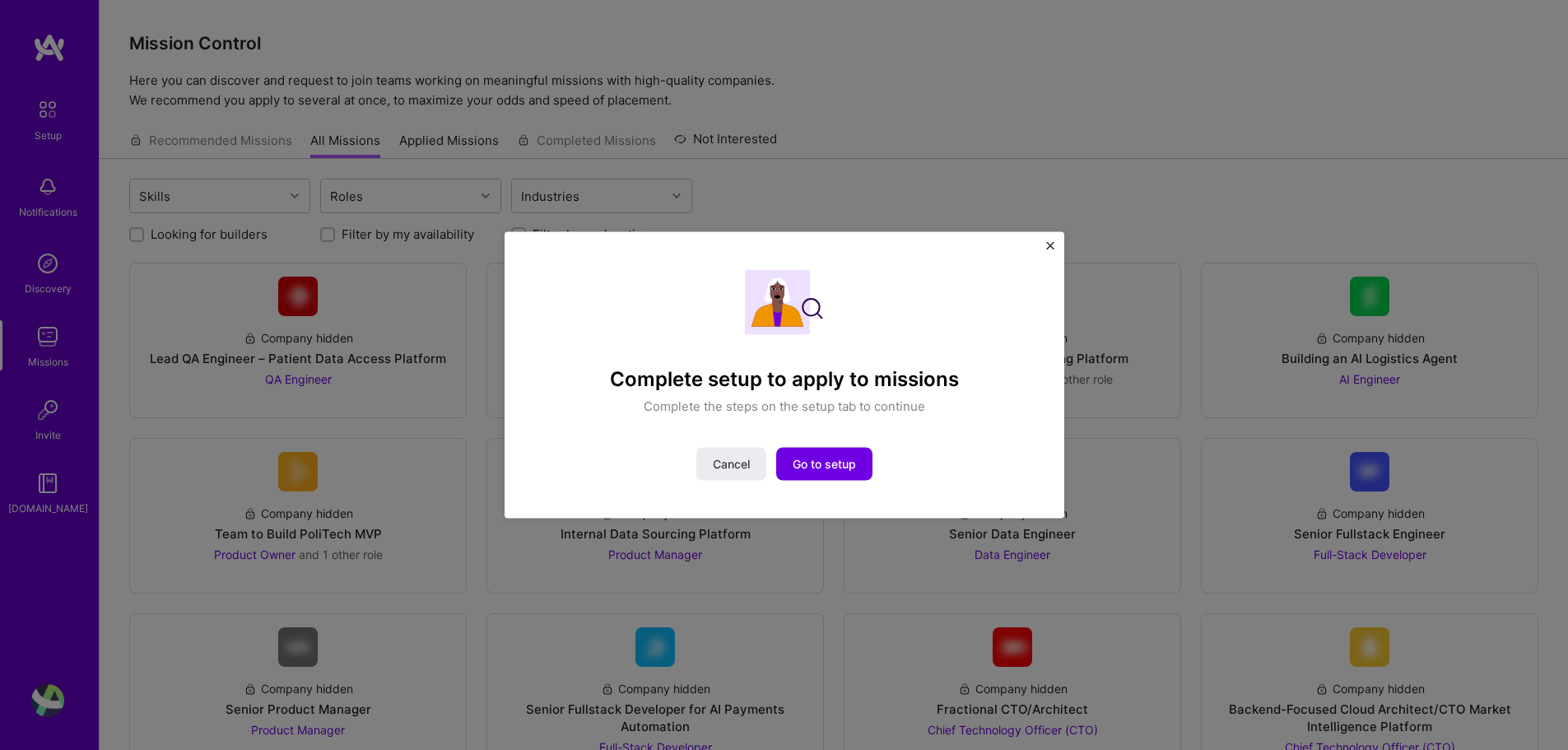
click at [424, 387] on div "Complete setup to apply to missions Complete the steps on the setup tab to cont…" at bounding box center [784, 375] width 1568 height 750
